Goal: Information Seeking & Learning: Learn about a topic

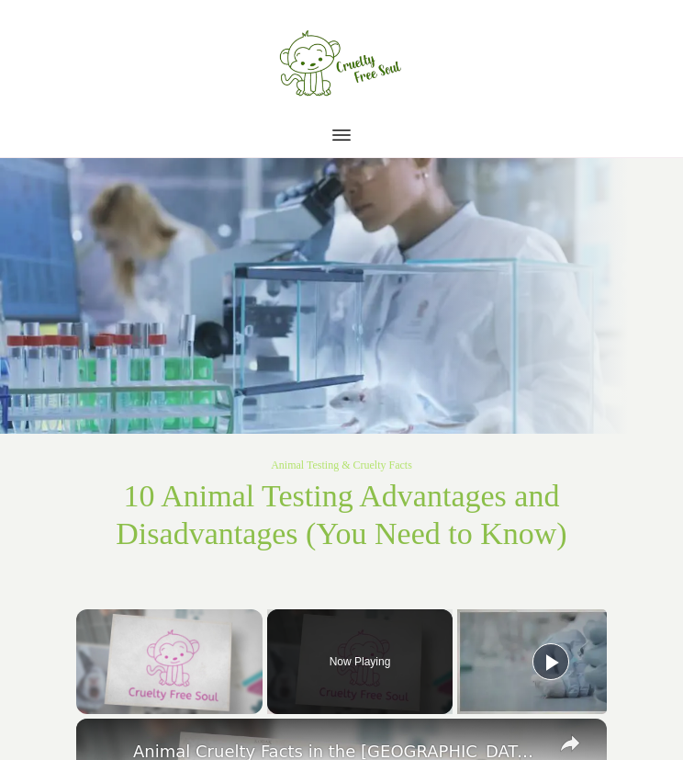
click at [517, 93] on div "About Beauty Food Fashion Living Sports & Hobbies Facts Blog" at bounding box center [341, 79] width 647 height 141
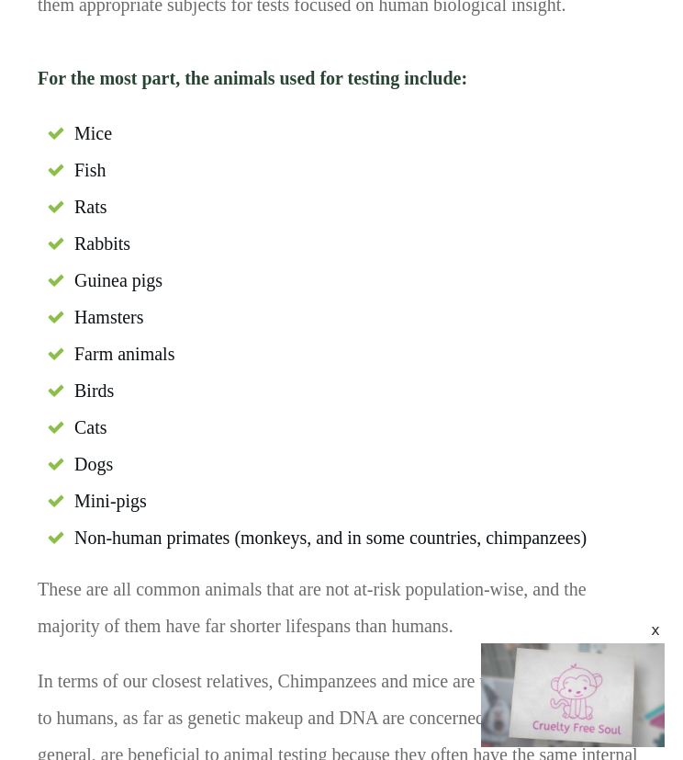
scroll to position [4934, 0]
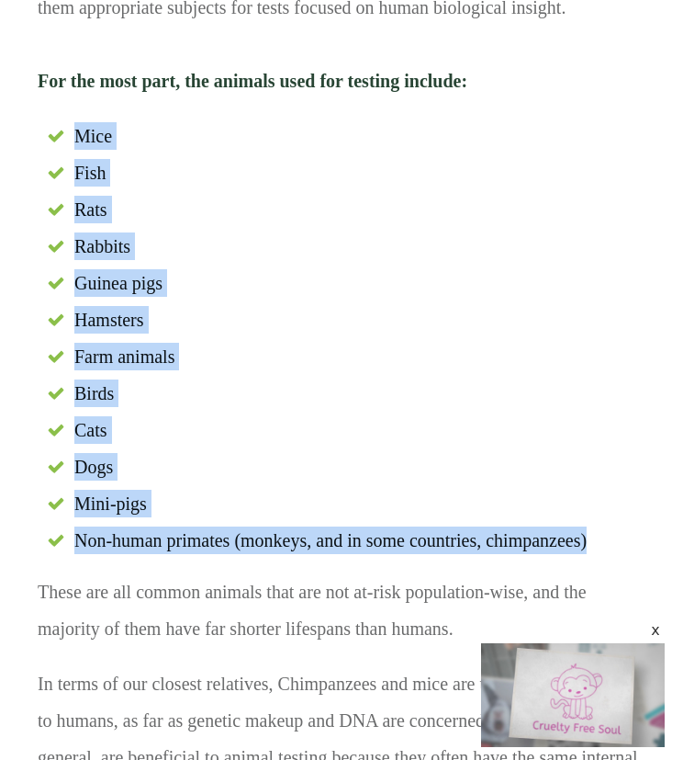
drag, startPoint x: 74, startPoint y: 65, endPoint x: 597, endPoint y: 475, distance: 664.0
click at [597, 475] on ul "Mice Fish Rats Rabbits Guinea pigs Hamsters Farm animals Birds Cats Dogs Mini-p…" at bounding box center [342, 342] width 608 height 441
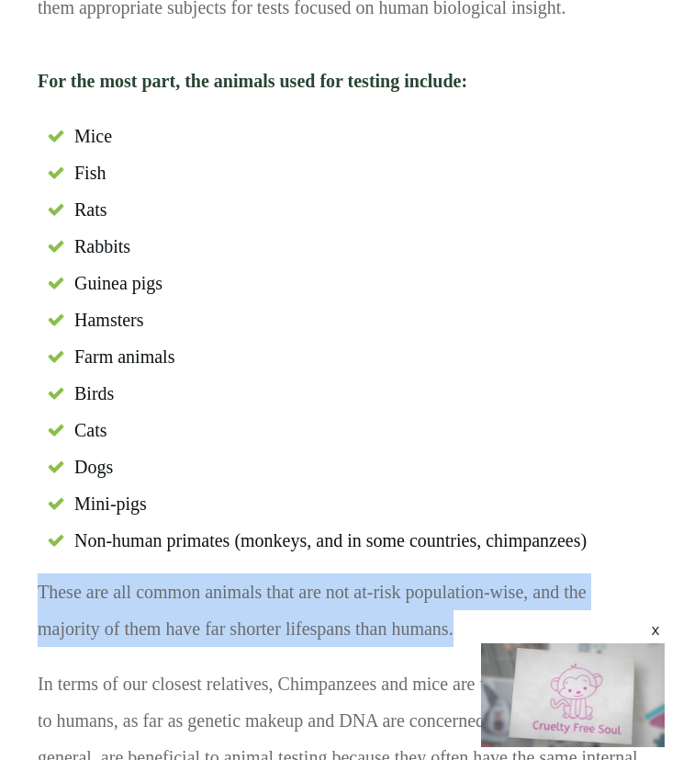
drag, startPoint x: 467, startPoint y: 565, endPoint x: 37, endPoint y: 530, distance: 431.3
copy p "These are all common animals that are not at-risk population-wise, and the majo…"
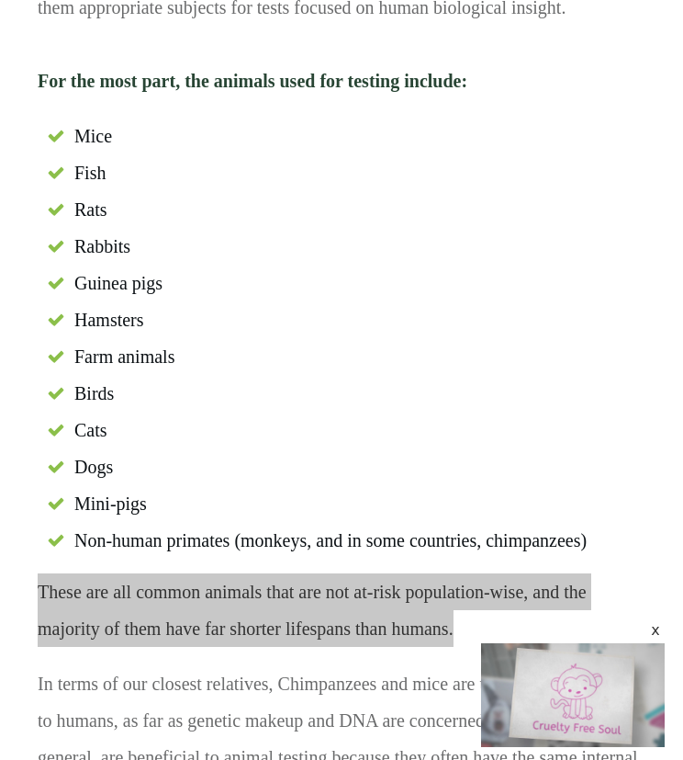
scroll to position [4269, 0]
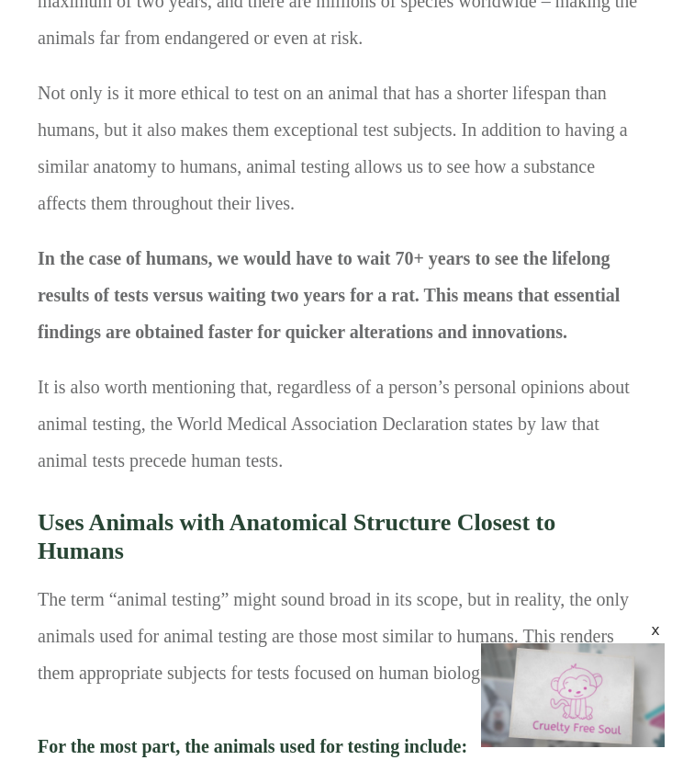
click at [408, 134] on p "Not only is it more ethical to test on an animal that has a shorter lifespan th…" at bounding box center [342, 156] width 608 height 165
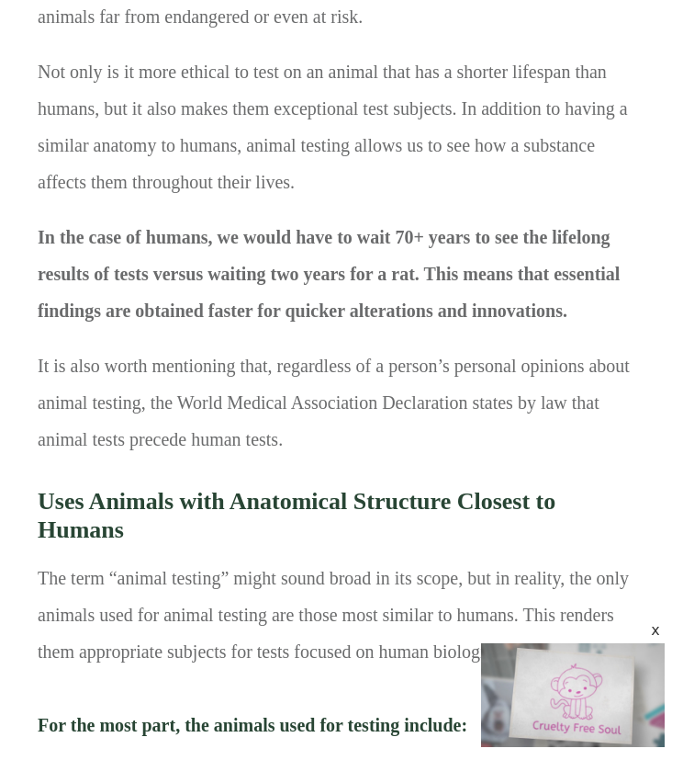
click at [179, 488] on strong "Uses Animals with Anatomical Structure Closest to Humans" at bounding box center [297, 515] width 518 height 55
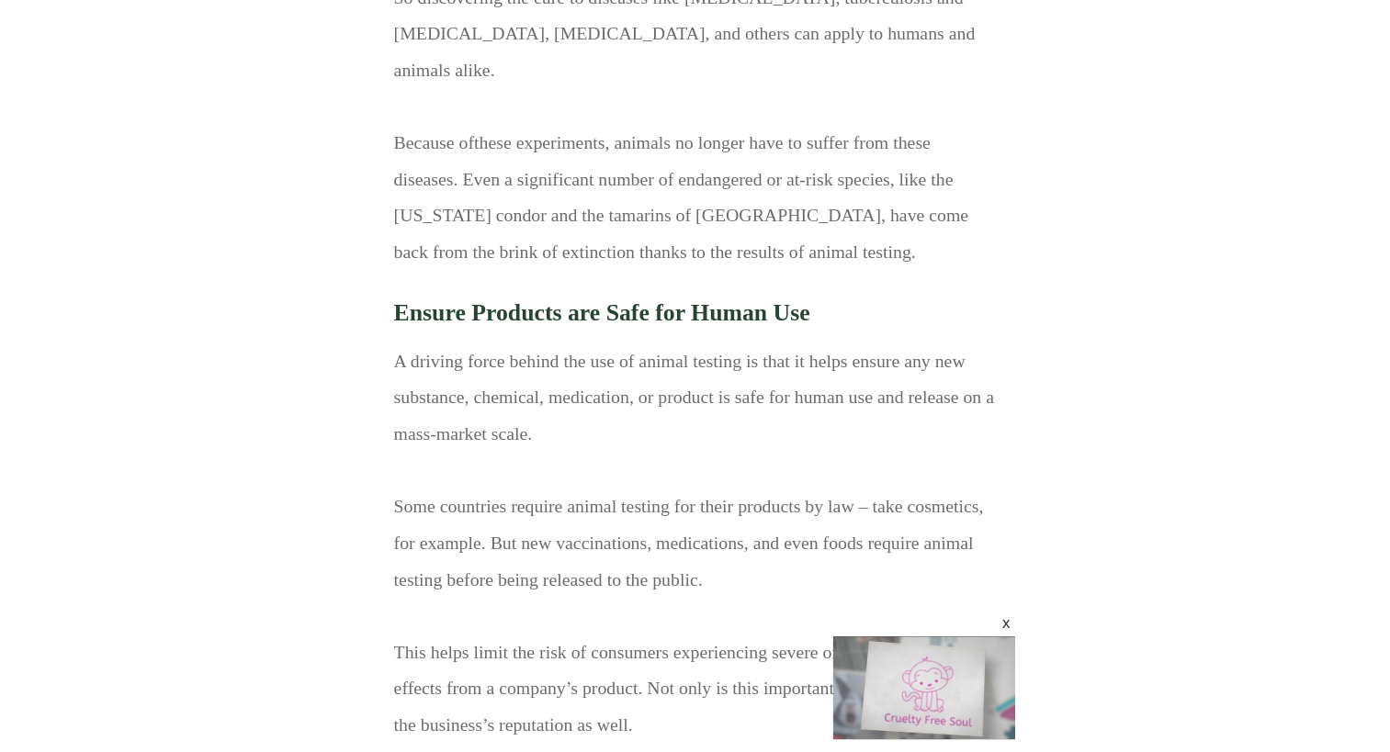
scroll to position [7599, 0]
